Goal: Complete application form: Complete application form

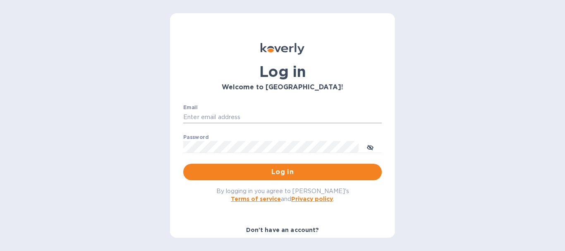
click at [201, 113] on input "Email" at bounding box center [282, 117] width 198 height 12
drag, startPoint x: 263, startPoint y: 118, endPoint x: 166, endPoint y: 113, distance: 97.2
click at [166, 113] on div "Log in Welcome to [GEOGRAPHIC_DATA]! Email [EMAIL_ADDRESS][DOMAIN_NAME] ​ Passw…" at bounding box center [282, 125] width 565 height 251
click at [256, 118] on input "[EMAIL_ADDRESS][DOMAIN_NAME]" at bounding box center [282, 117] width 198 height 12
drag, startPoint x: 257, startPoint y: 117, endPoint x: 211, endPoint y: 118, distance: 45.9
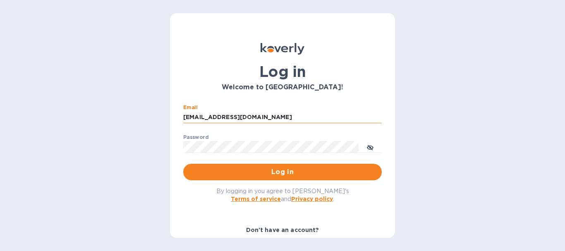
click at [211, 118] on input "[EMAIL_ADDRESS][DOMAIN_NAME]" at bounding box center [282, 117] width 198 height 12
type input "[EMAIL_ADDRESS][DOMAIN_NAME]"
click at [284, 231] on b "Don't have an account?" at bounding box center [282, 229] width 73 height 7
drag, startPoint x: 391, startPoint y: 171, endPoint x: 390, endPoint y: 193, distance: 21.9
click at [390, 194] on div "Log in Welcome to [GEOGRAPHIC_DATA]! Email [EMAIL_ADDRESS][DOMAIN_NAME] ​ Passw…" at bounding box center [282, 125] width 225 height 224
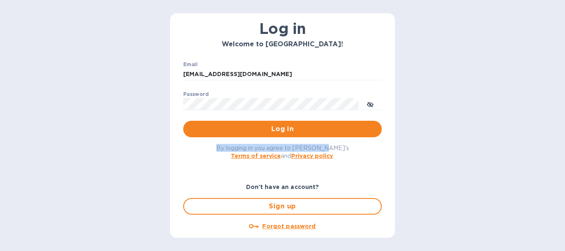
scroll to position [44, 0]
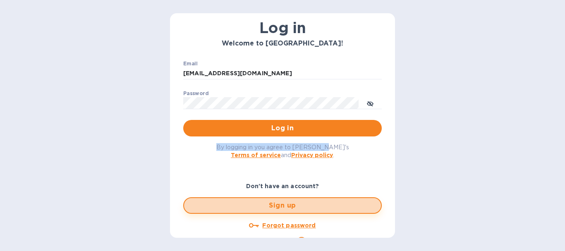
click at [290, 206] on span "Sign up" at bounding box center [283, 205] width 184 height 10
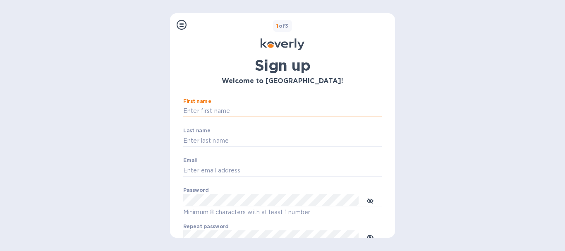
click at [216, 112] on input "First name" at bounding box center [282, 111] width 198 height 12
type input "[PERSON_NAME]"
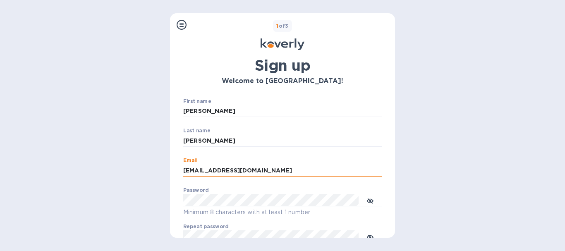
click at [257, 171] on input "[EMAIL_ADDRESS][DOMAIN_NAME]" at bounding box center [282, 170] width 198 height 12
click at [260, 169] on input "[EMAIL_ADDRESS][DOMAIN_NAME]" at bounding box center [282, 170] width 198 height 12
drag, startPoint x: 260, startPoint y: 169, endPoint x: 249, endPoint y: 173, distance: 11.8
click at [213, 170] on input "[EMAIL_ADDRESS][DOMAIN_NAME]" at bounding box center [282, 170] width 198 height 12
click at [258, 172] on input "[EMAIL_ADDRESS][DOMAIN_NAME]" at bounding box center [282, 170] width 198 height 12
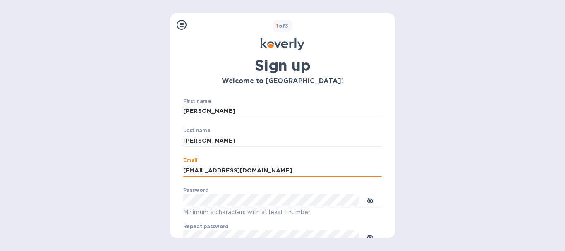
drag, startPoint x: 260, startPoint y: 171, endPoint x: 210, endPoint y: 172, distance: 49.2
click at [210, 172] on input "[EMAIL_ADDRESS][DOMAIN_NAME]" at bounding box center [282, 170] width 198 height 12
click at [210, 173] on input "mcanedo" at bounding box center [282, 170] width 198 height 12
click at [200, 170] on input "mcanedo" at bounding box center [282, 170] width 198 height 12
click at [210, 169] on input "mcanedo" at bounding box center [282, 170] width 198 height 12
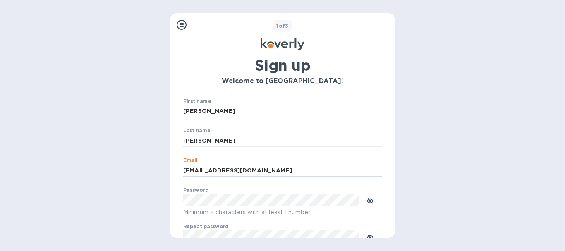
type input "mcanedo@reliantwater.us.com"
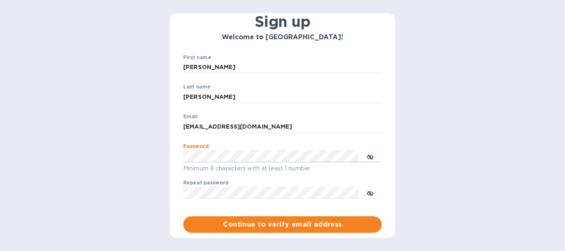
scroll to position [60, 0]
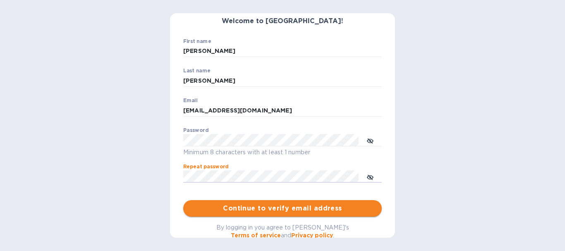
click at [295, 210] on span "Continue to verify email address" at bounding box center [282, 208] width 185 height 10
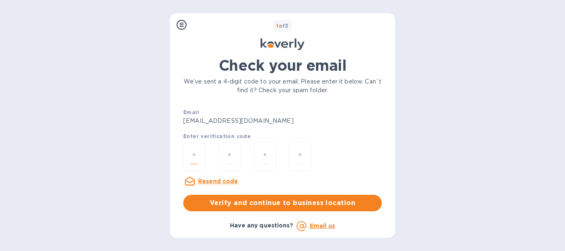
paste input "6"
type input "6"
type input "1"
type input "7"
type input "0"
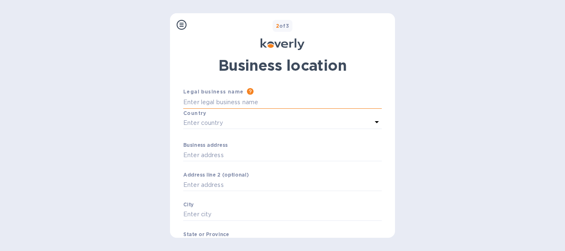
click at [184, 102] on input "Business address" at bounding box center [282, 102] width 198 height 12
type input "Reliant Water Technologies"
click at [208, 120] on p "Enter country" at bounding box center [203, 123] width 40 height 9
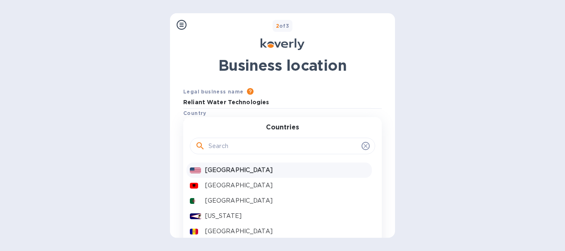
click at [236, 173] on p "United States" at bounding box center [286, 170] width 163 height 9
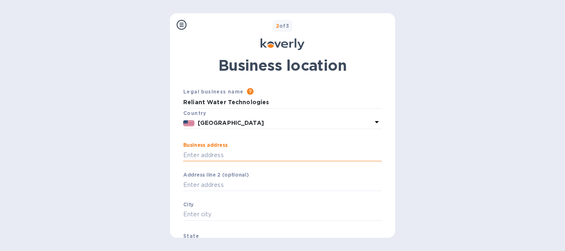
click at [196, 155] on input "Business address" at bounding box center [282, 155] width 198 height 12
type input "5670 HAYNE BLVD"
click at [196, 215] on input "Business address" at bounding box center [282, 214] width 198 height 12
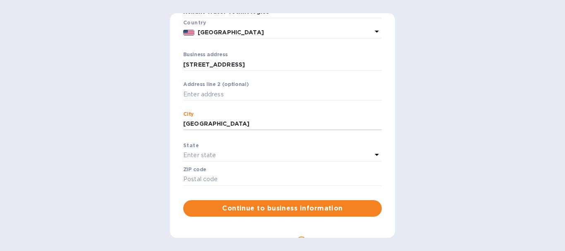
scroll to position [92, 0]
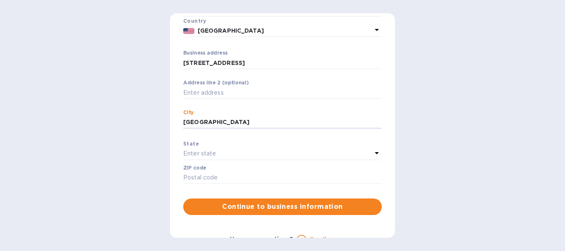
type input "New Orleans"
click at [374, 151] on icon at bounding box center [377, 153] width 10 height 10
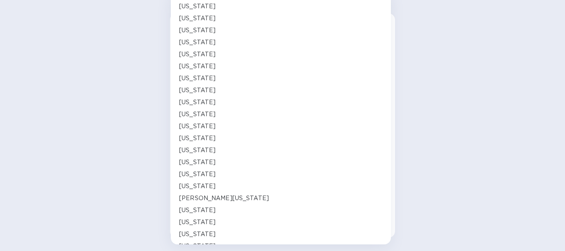
scroll to position [127, 0]
click at [193, 174] on p "Louisiana" at bounding box center [197, 173] width 36 height 9
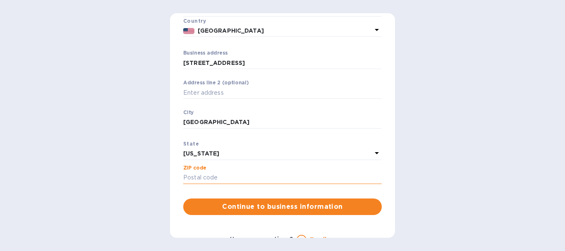
click at [186, 177] on input "Business address" at bounding box center [282, 178] width 198 height 12
type input "70126"
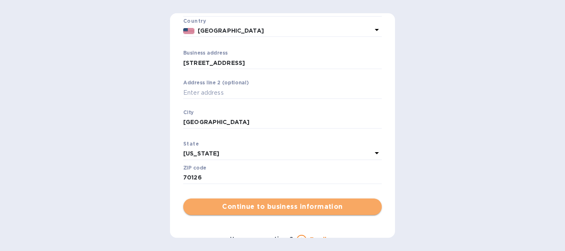
click at [306, 207] on span "Continue to business information" at bounding box center [282, 207] width 185 height 10
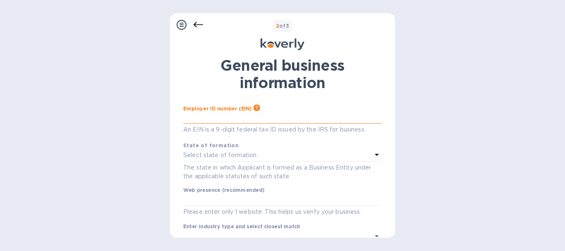
click at [196, 119] on input "text" at bounding box center [282, 117] width 198 height 12
click at [374, 155] on icon at bounding box center [376, 155] width 4 height 2
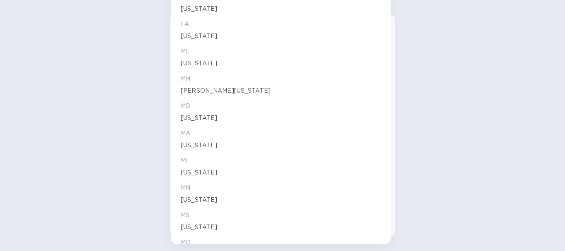
scroll to position [606, 0]
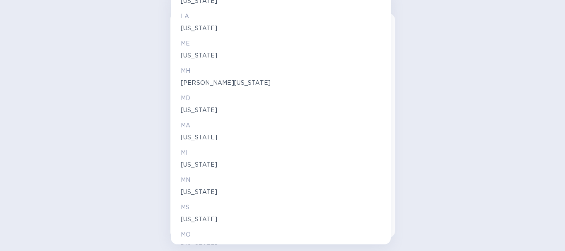
click at [190, 30] on p "Louisiana" at bounding box center [281, 28] width 200 height 9
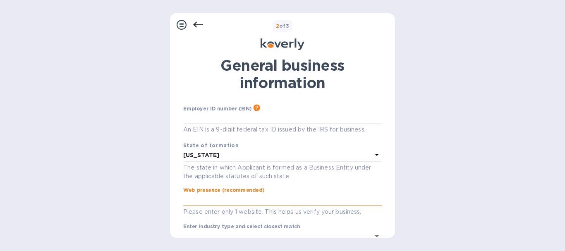
click at [184, 202] on input "text" at bounding box center [282, 200] width 198 height 12
paste input "www.reliantwater.us.com"
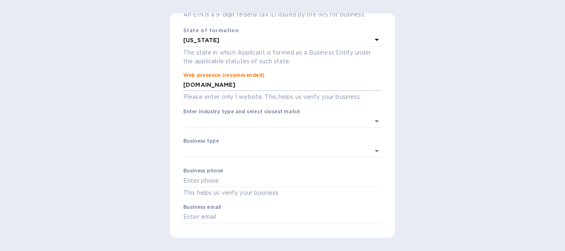
scroll to position [116, 0]
click at [374, 121] on icon "Open" at bounding box center [376, 120] width 4 height 2
type input "www.reliantwater.us.com"
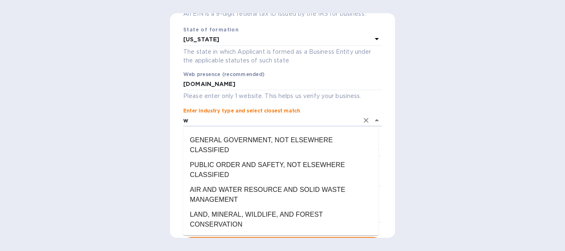
scroll to position [0, 0]
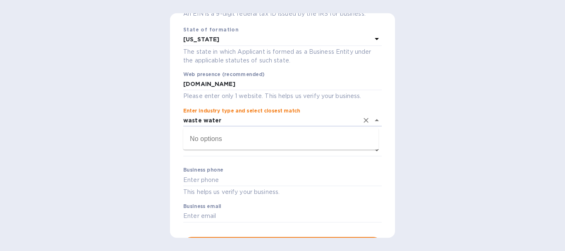
type input "waste water"
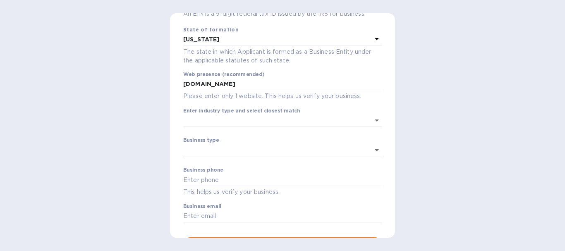
click at [190, 148] on body "Sign up with Koverly Steps Koverly account Business information Secure your acc…" at bounding box center [282, 125] width 565 height 251
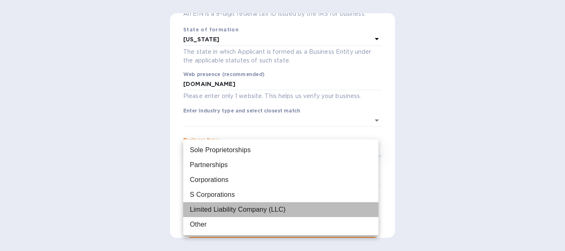
click at [224, 210] on div "Limited Liability Company (LLC)" at bounding box center [237, 210] width 95 height 10
type input "Limited Liability Company (LLC)"
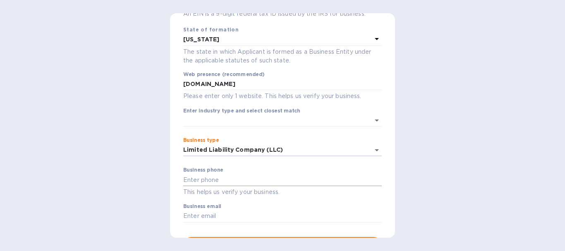
click at [191, 179] on input "text" at bounding box center [282, 180] width 198 height 12
type input "5044001239"
type input "Limited Liability Company (LLC)"
type input "wkennair@gmail.com"
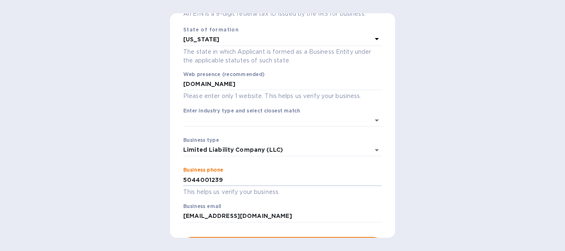
type input "Limited Liability Company (LLC)"
click at [251, 216] on input "wkennair@gmail.com" at bounding box center [282, 216] width 198 height 12
drag, startPoint x: 255, startPoint y: 216, endPoint x: 150, endPoint y: 210, distance: 105.5
click at [149, 212] on div "Steps Koverly account Business information Secure your account 2 of 3 General b…" at bounding box center [282, 125] width 565 height 251
type input "mcanedo@reliantwater.us.com"
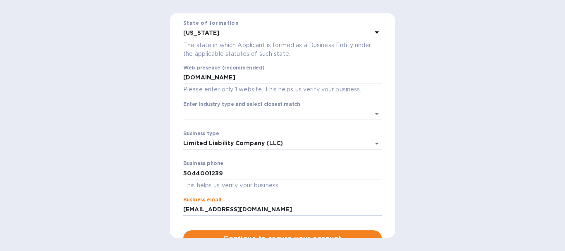
scroll to position [122, 0]
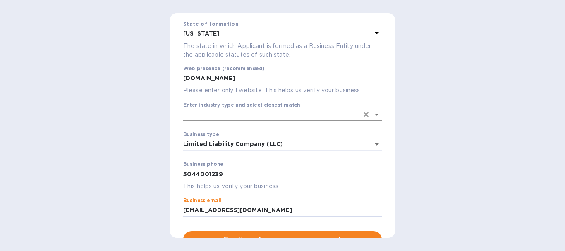
click at [202, 114] on input "Enter industry type and select closest match" at bounding box center [270, 115] width 175 height 12
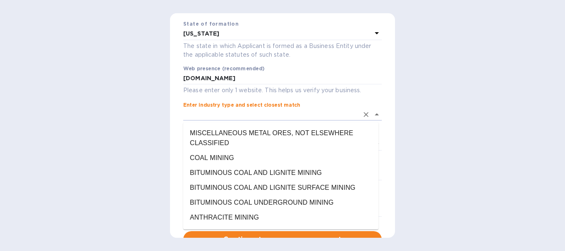
scroll to position [1610, 0]
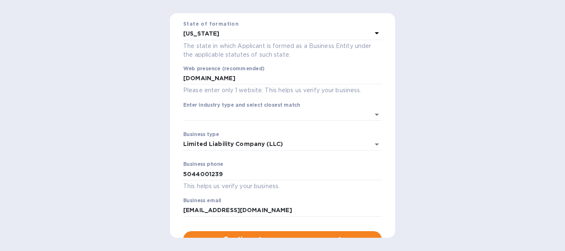
click at [378, 228] on div "Employer ID number (EIN) Please make sure it matches the information on your SS…" at bounding box center [282, 115] width 212 height 278
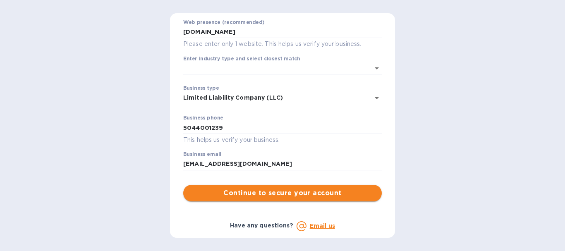
click at [300, 197] on span "Continue to secure your account" at bounding box center [282, 193] width 185 height 10
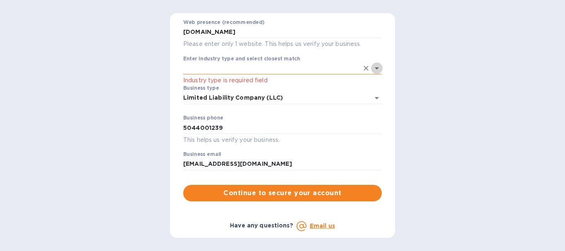
click at [372, 69] on icon "Open" at bounding box center [377, 68] width 10 height 10
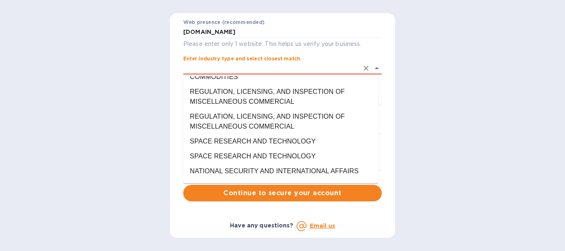
scroll to position [26118, 0]
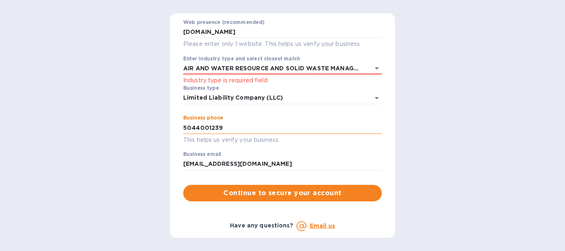
click at [254, 133] on input "5044001239" at bounding box center [282, 128] width 198 height 12
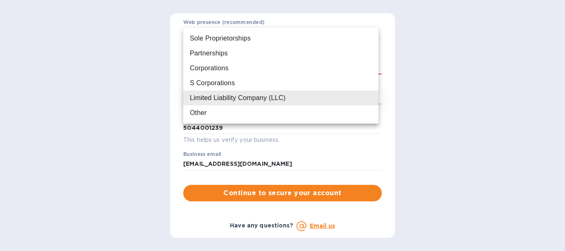
click at [332, 98] on body "Sign up with Koverly Steps Koverly account Business information Secure your acc…" at bounding box center [282, 125] width 565 height 251
click at [330, 133] on div at bounding box center [282, 125] width 565 height 251
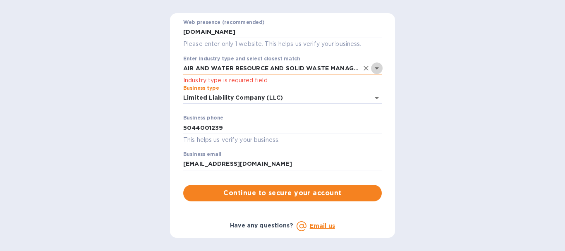
click at [373, 67] on icon "Open" at bounding box center [377, 68] width 10 height 10
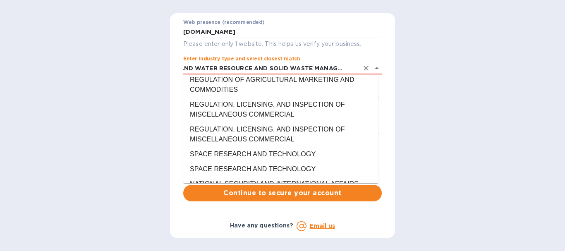
scroll to position [26592, 0]
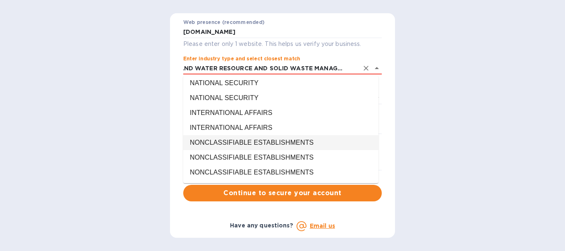
click at [265, 145] on li "NONCLASSIFIABLE ESTABLISHMENTS" at bounding box center [280, 142] width 195 height 15
type input "NONCLASSIFIABLE ESTABLISHMENTS"
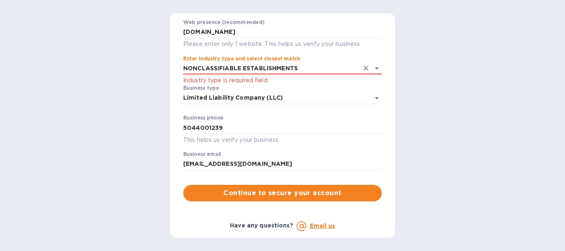
scroll to position [0, 0]
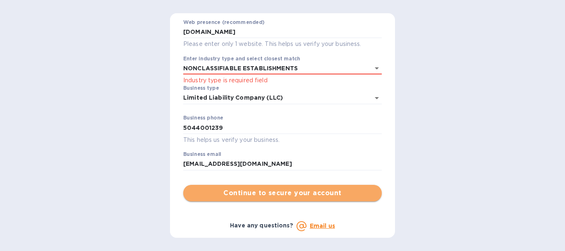
click at [286, 195] on span "Continue to secure your account" at bounding box center [282, 193] width 185 height 10
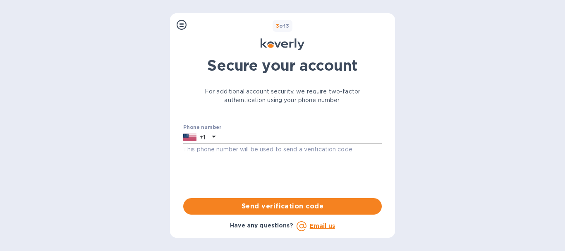
click at [214, 136] on icon at bounding box center [214, 137] width 4 height 2
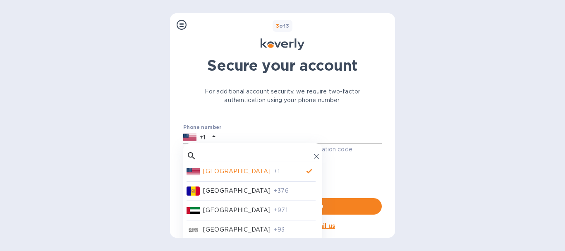
click at [227, 172] on p "United States" at bounding box center [236, 171] width 67 height 9
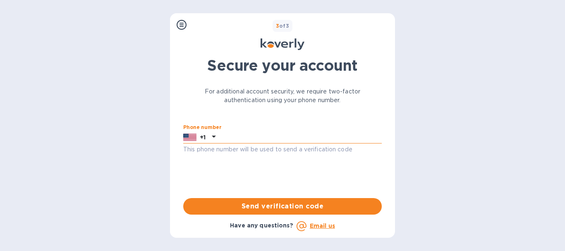
click at [226, 136] on input "text" at bounding box center [300, 137] width 163 height 12
type input "5044001239"
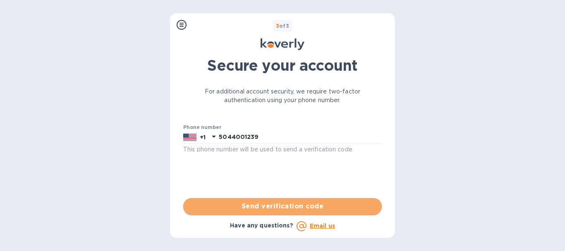
click at [289, 207] on span "Send verification code" at bounding box center [282, 206] width 185 height 10
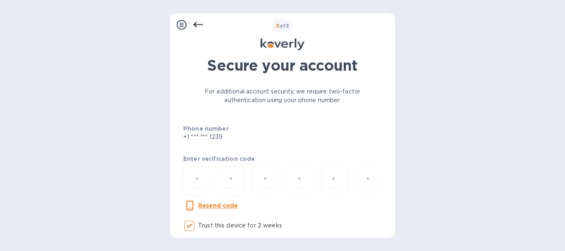
click at [493, 165] on div "Steps Koverly account Business information Secure your account 3 of 3 Secure yo…" at bounding box center [282, 125] width 565 height 251
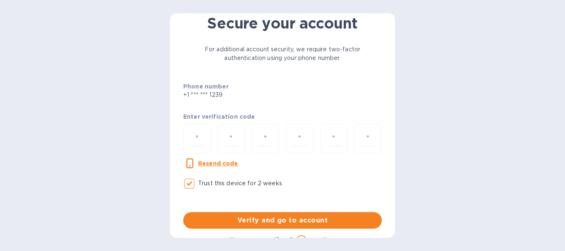
scroll to position [56, 0]
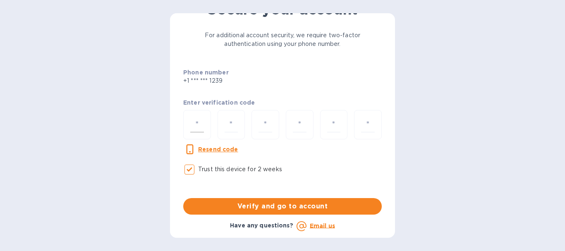
click at [196, 122] on input "number" at bounding box center [197, 124] width 14 height 15
type input "9"
type input "1"
type input "3"
type input "1"
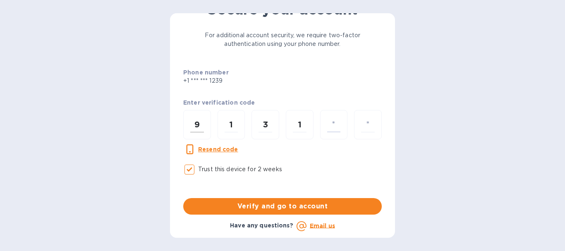
type input "1"
type input "6"
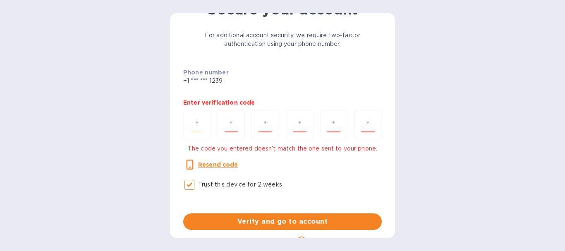
click at [197, 124] on input "number" at bounding box center [197, 124] width 14 height 15
type input "9"
type input "1"
type input "3"
type input "1"
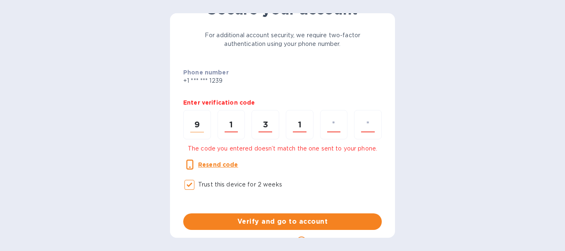
type input "1"
type input "6"
click at [197, 127] on input "number" at bounding box center [197, 124] width 14 height 15
type input "9"
type input "1"
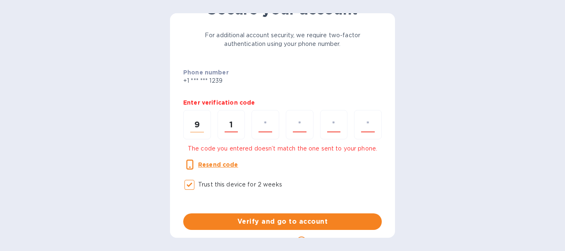
type input "3"
type input "1"
type input "6"
click at [214, 165] on u "Resend code" at bounding box center [218, 164] width 40 height 7
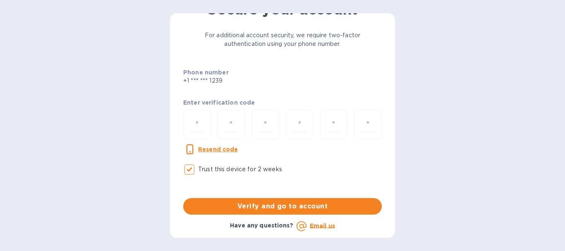
click at [215, 150] on u "Resend code" at bounding box center [218, 149] width 40 height 7
click at [194, 124] on input "number" at bounding box center [197, 124] width 14 height 15
type input "1"
type input "2"
type input "6"
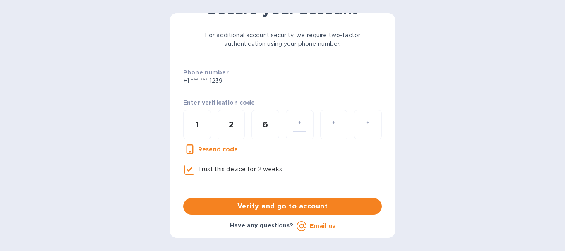
type input "5"
type input "9"
type input "5"
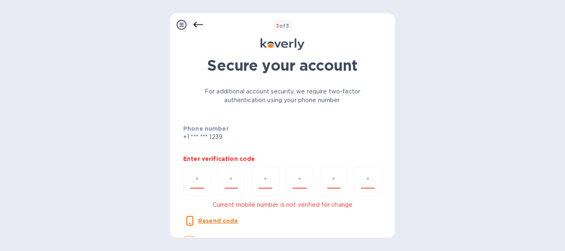
scroll to position [71, 0]
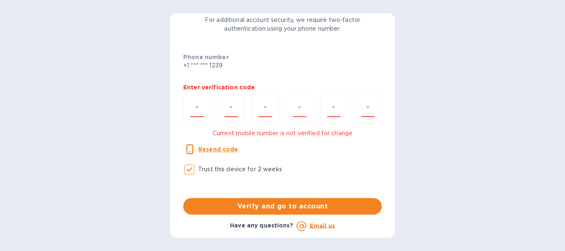
click at [216, 150] on u "Resend code" at bounding box center [218, 149] width 40 height 7
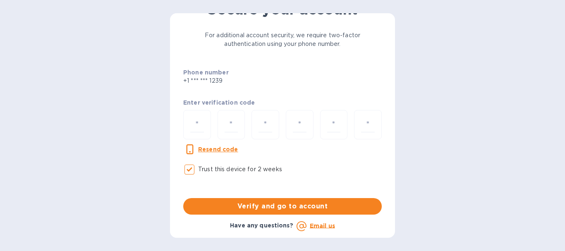
scroll to position [56, 0]
click at [196, 124] on input "number" at bounding box center [197, 124] width 14 height 15
type input "8"
type input "1"
type input "9"
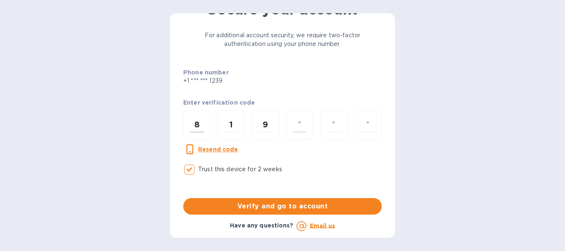
type input "7"
type input "6"
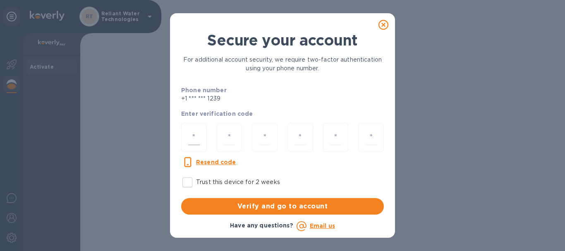
click at [192, 135] on input "number" at bounding box center [194, 137] width 12 height 15
type input "8"
type input "6"
type input "5"
type input "9"
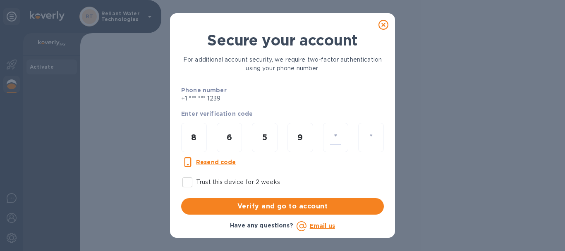
type input "8"
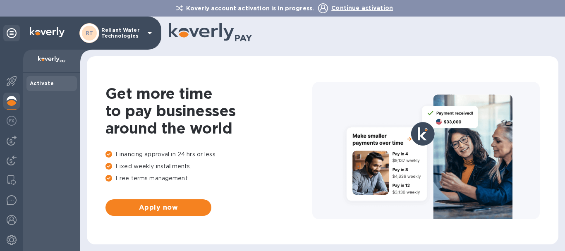
click at [10, 101] on img at bounding box center [12, 101] width 10 height 10
click at [9, 120] on img at bounding box center [12, 121] width 10 height 10
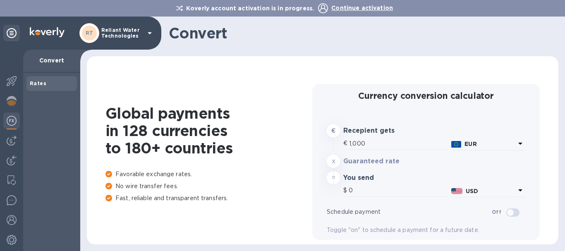
type input "1,167.92"
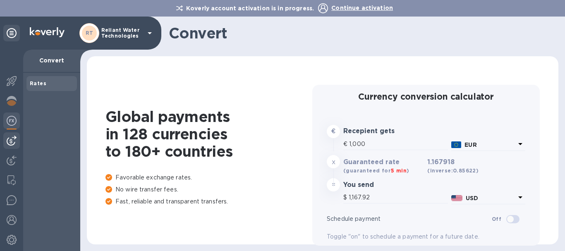
click at [11, 139] on img at bounding box center [12, 141] width 10 height 10
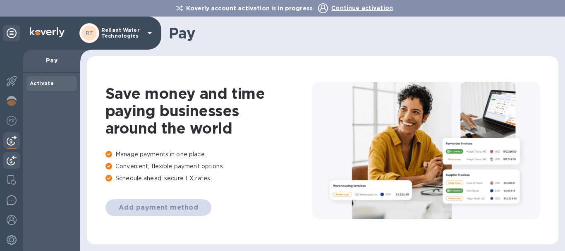
click at [14, 162] on img at bounding box center [12, 160] width 10 height 10
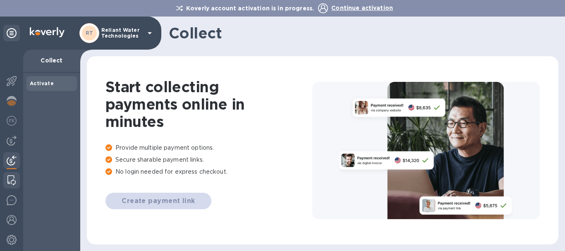
click at [11, 179] on img at bounding box center [11, 180] width 8 height 10
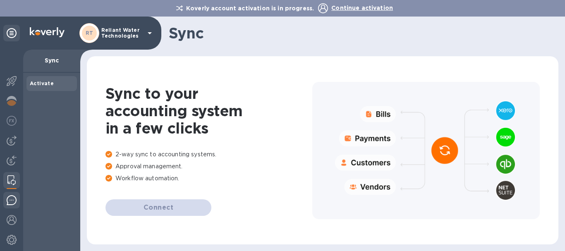
click at [12, 202] on img at bounding box center [12, 200] width 10 height 10
click at [12, 222] on img at bounding box center [12, 220] width 10 height 10
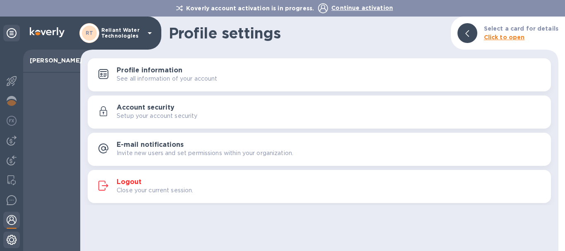
click at [12, 239] on img at bounding box center [12, 240] width 10 height 10
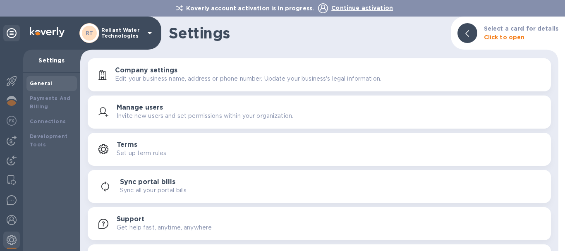
click at [505, 39] on b "Click to open" at bounding box center [504, 37] width 41 height 7
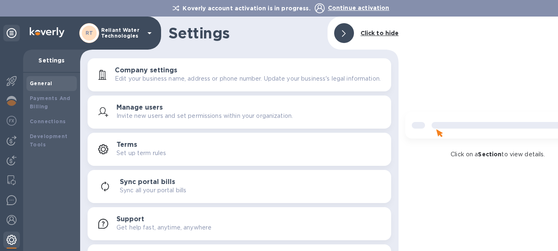
click at [12, 241] on img at bounding box center [12, 240] width 10 height 10
click at [11, 238] on img at bounding box center [12, 240] width 10 height 10
click at [372, 35] on b "Click to hide" at bounding box center [380, 33] width 38 height 7
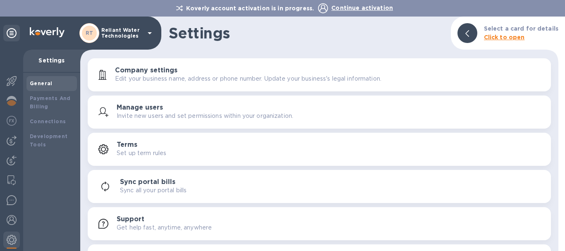
click at [353, 9] on span "Continue activation" at bounding box center [362, 8] width 62 height 7
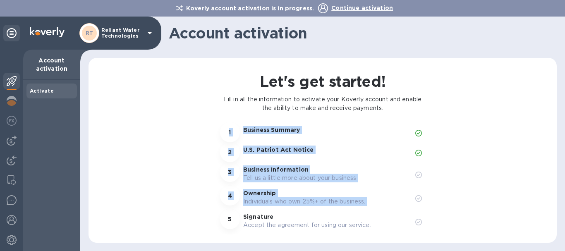
drag, startPoint x: 542, startPoint y: 143, endPoint x: 538, endPoint y: 192, distance: 49.4
click at [538, 192] on div "Let's get started! Fill in all the information to activate your Koverly account…" at bounding box center [322, 150] width 451 height 168
click at [284, 174] on p "Tell us a little more about your business" at bounding box center [325, 178] width 165 height 9
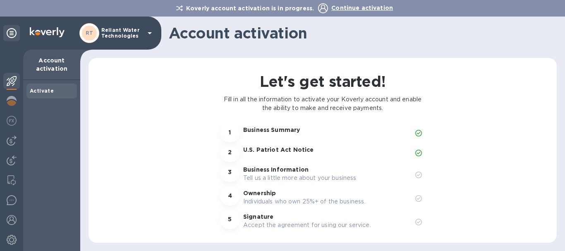
click at [260, 168] on p "Business Information" at bounding box center [325, 169] width 165 height 8
click at [277, 172] on p "Business Information" at bounding box center [325, 169] width 165 height 8
click at [283, 175] on p "Tell us a little more about your business" at bounding box center [325, 178] width 165 height 9
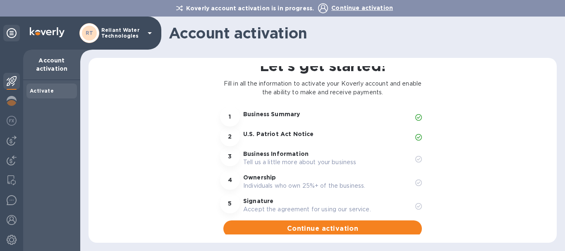
scroll to position [23, 0]
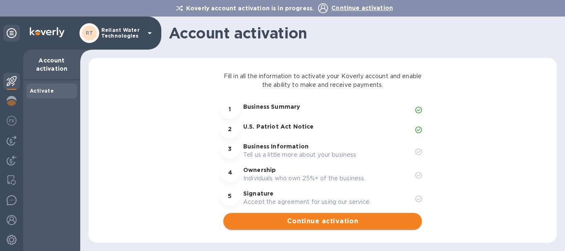
click at [331, 222] on span "Continue activation" at bounding box center [322, 221] width 185 height 10
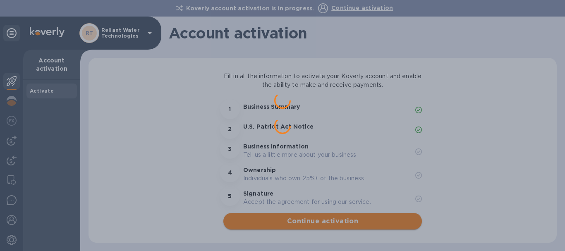
scroll to position [0, 0]
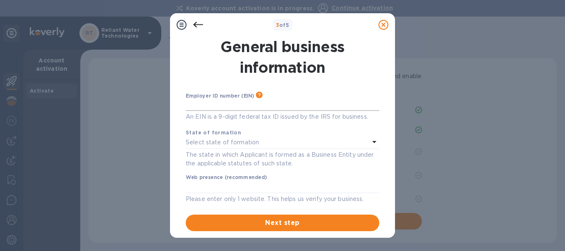
click at [208, 105] on input "text" at bounding box center [282, 104] width 193 height 12
